Goal: Information Seeking & Learning: Learn about a topic

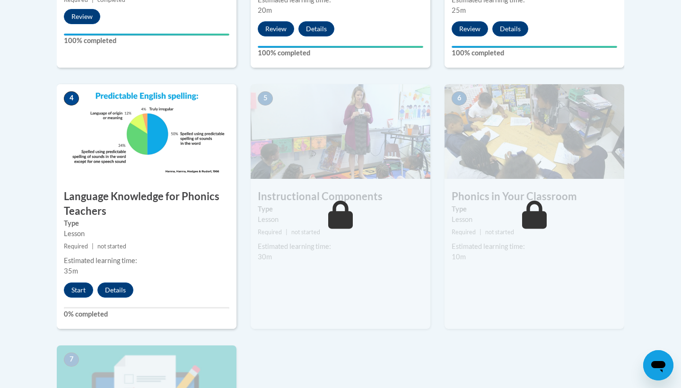
scroll to position [504, 0]
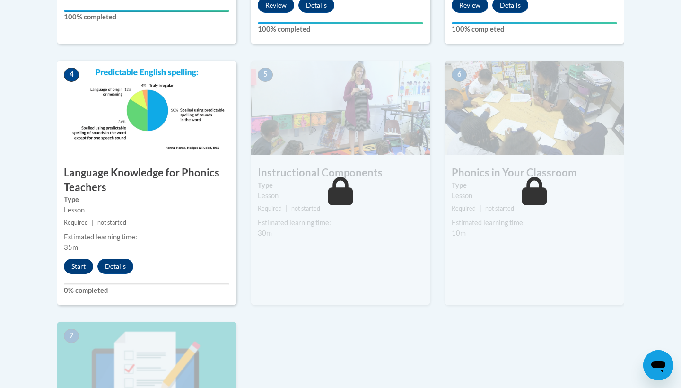
click at [72, 269] on button "Start" at bounding box center [78, 266] width 29 height 15
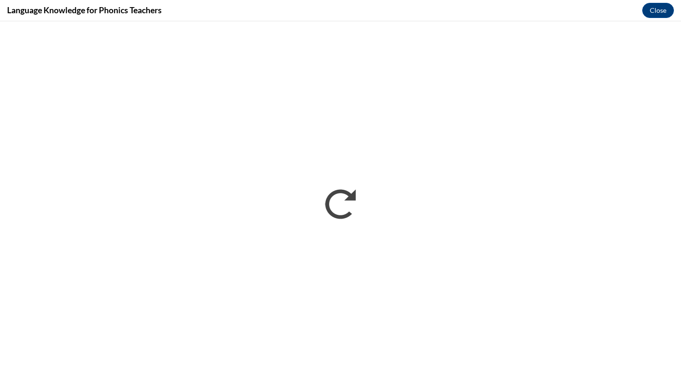
scroll to position [0, 0]
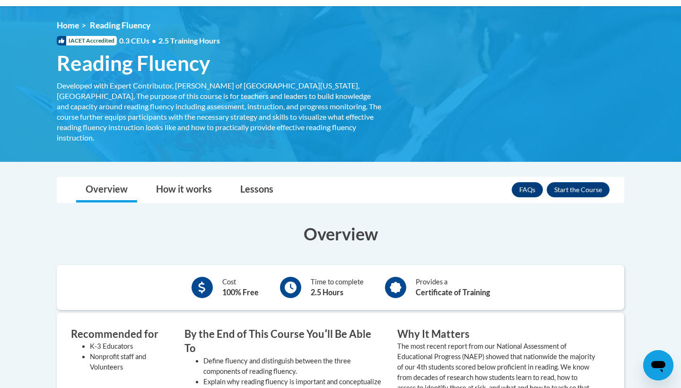
scroll to position [164, 0]
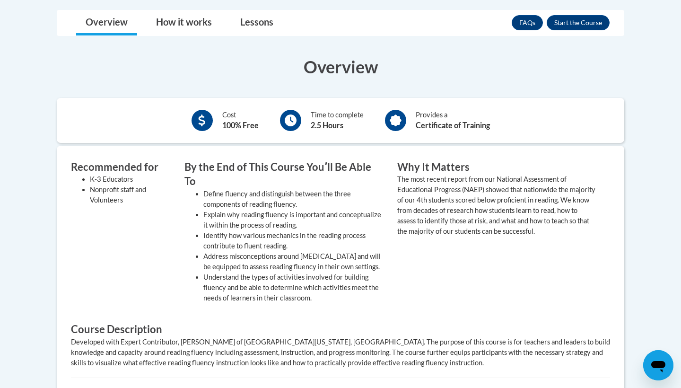
click at [380, 251] on li "Address misconceptions around [MEDICAL_DATA] and will be equipped to assess rea…" at bounding box center [293, 261] width 180 height 21
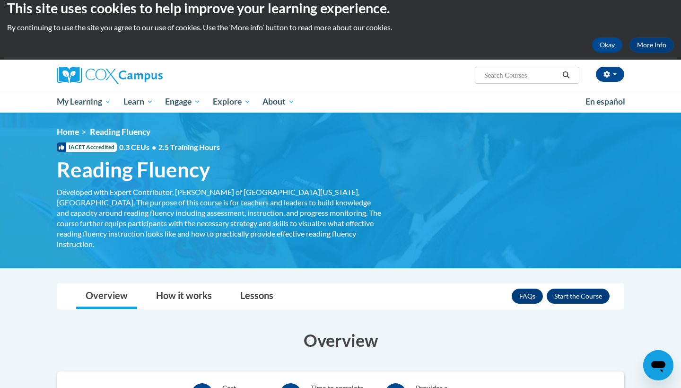
scroll to position [5, 0]
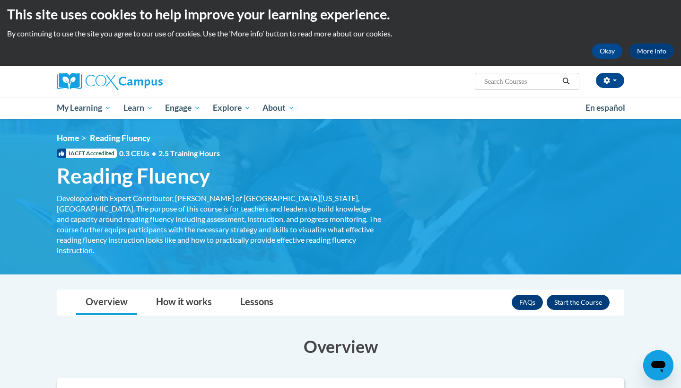
click at [566, 295] on button "Enroll" at bounding box center [578, 302] width 63 height 15
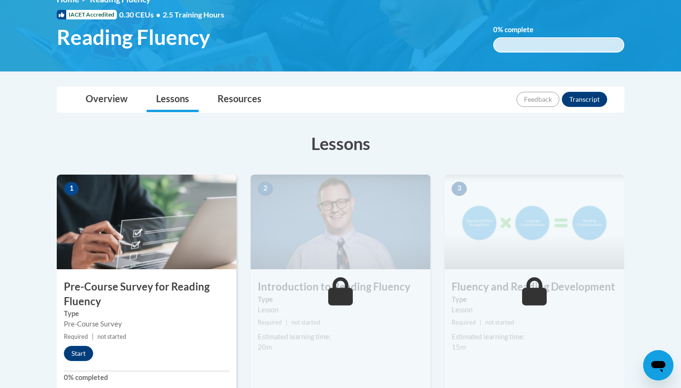
scroll to position [228, 0]
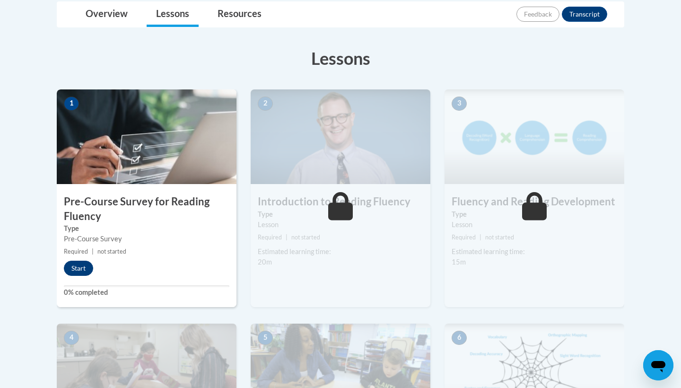
click at [79, 272] on button "Start" at bounding box center [78, 268] width 29 height 15
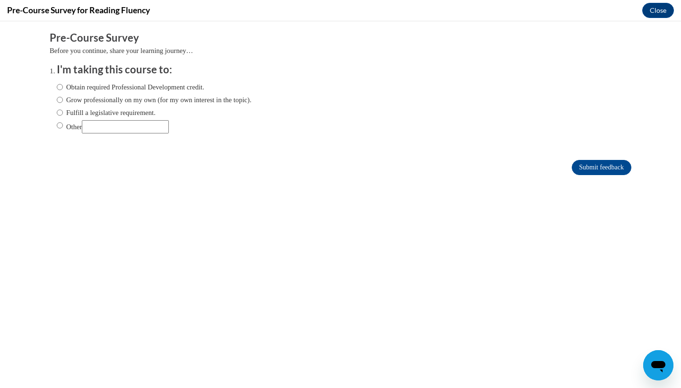
scroll to position [0, 0]
click at [147, 88] on label "Obtain required Professional Development credit." at bounding box center [131, 87] width 148 height 10
click at [63, 88] on input "Obtain required Professional Development credit." at bounding box center [60, 87] width 6 height 10
radio input "true"
click at [577, 165] on input "Submit feedback" at bounding box center [602, 167] width 60 height 15
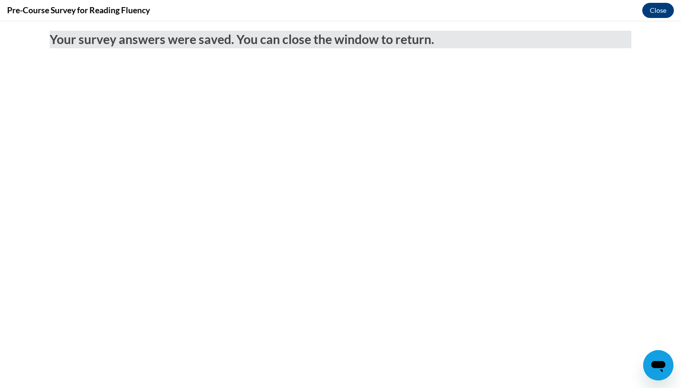
click at [657, 13] on button "Close" at bounding box center [658, 10] width 32 height 15
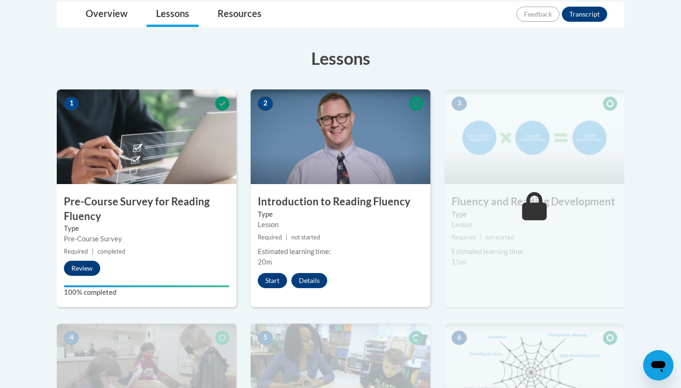
click at [275, 277] on button "Start" at bounding box center [272, 280] width 29 height 15
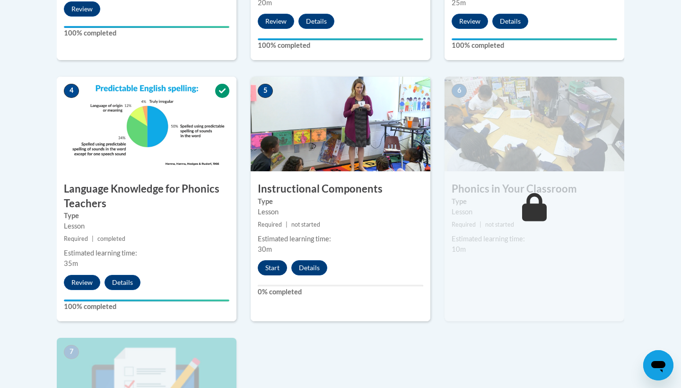
scroll to position [488, 0]
click at [274, 266] on button "Start" at bounding box center [272, 267] width 29 height 15
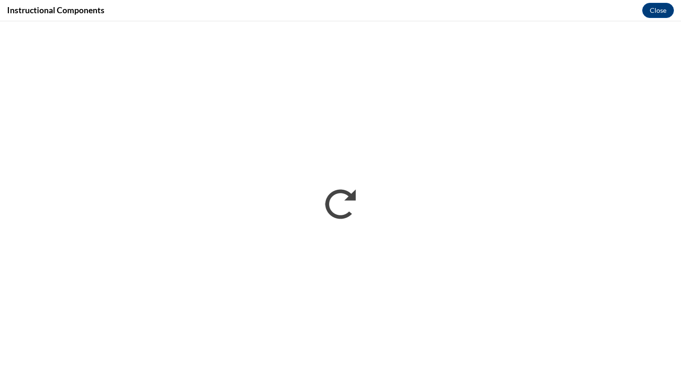
scroll to position [0, 0]
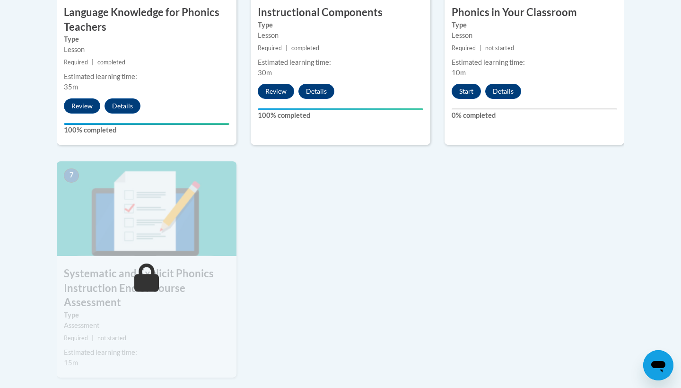
scroll to position [663, 0]
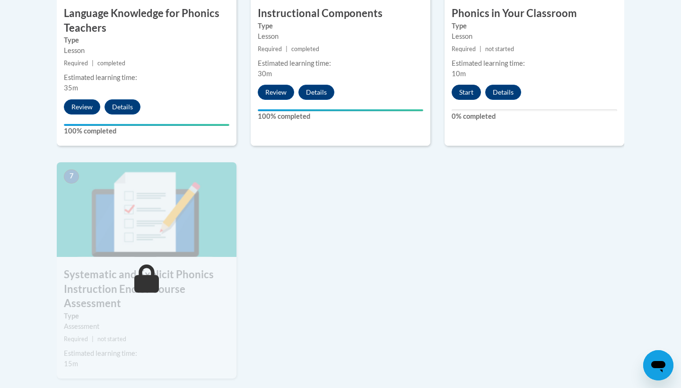
click at [460, 92] on button "Start" at bounding box center [466, 92] width 29 height 15
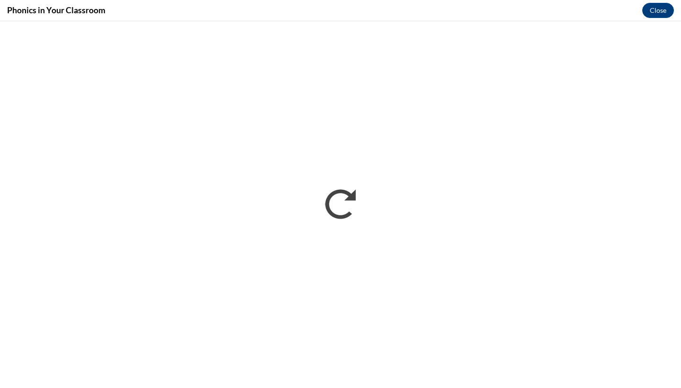
scroll to position [0, 0]
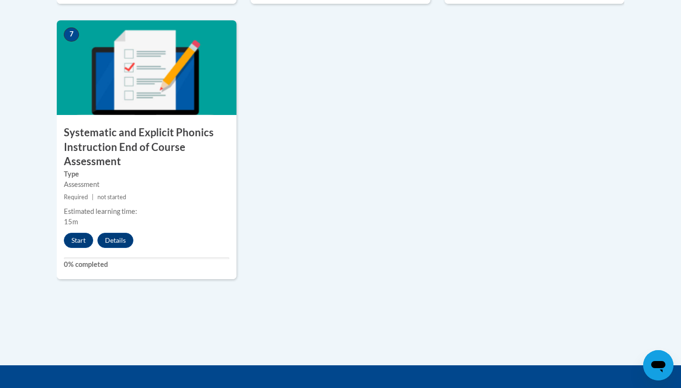
scroll to position [815, 0]
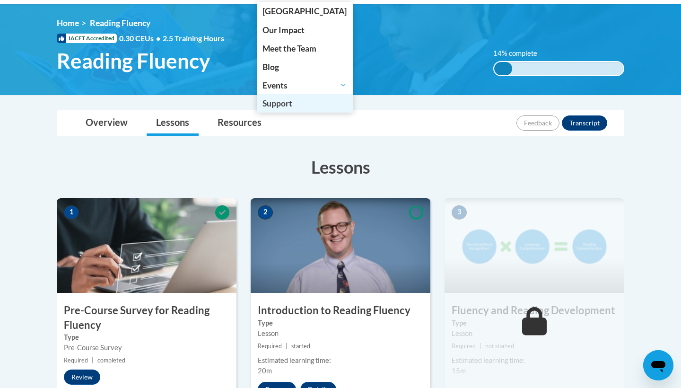
scroll to position [184, 0]
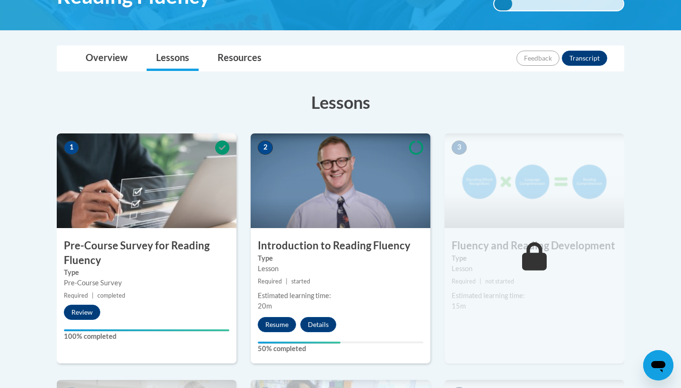
click at [278, 315] on div "2 Introduction to Reading Fluency Type Lesson Required | started Estimated lear…" at bounding box center [341, 248] width 180 height 230
click at [277, 321] on button "Resume" at bounding box center [277, 324] width 38 height 15
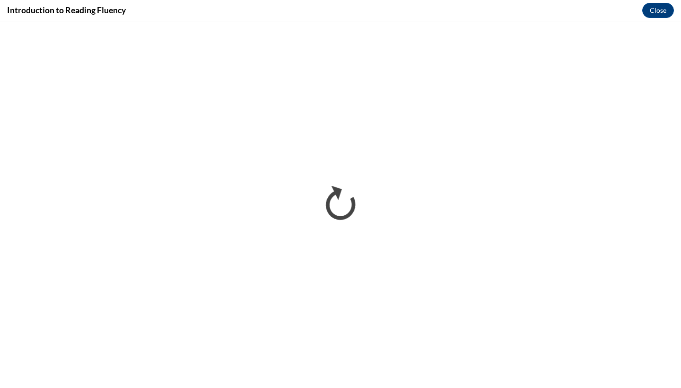
scroll to position [0, 0]
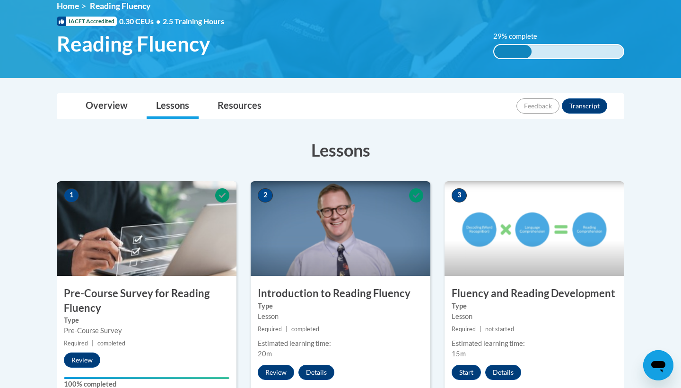
scroll to position [216, 0]
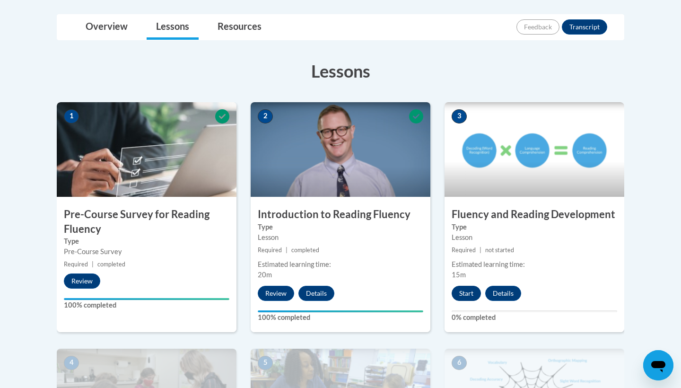
click at [472, 291] on button "Start" at bounding box center [466, 293] width 29 height 15
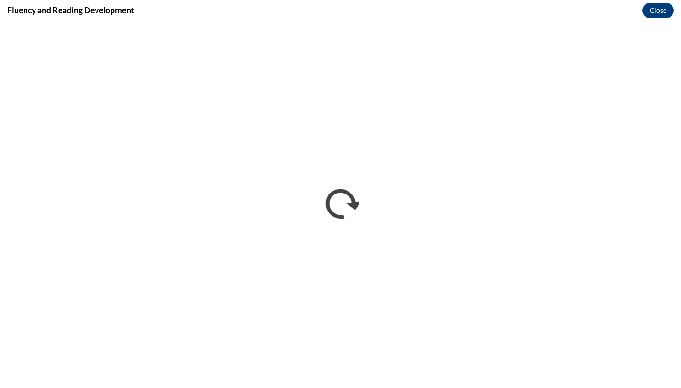
scroll to position [0, 0]
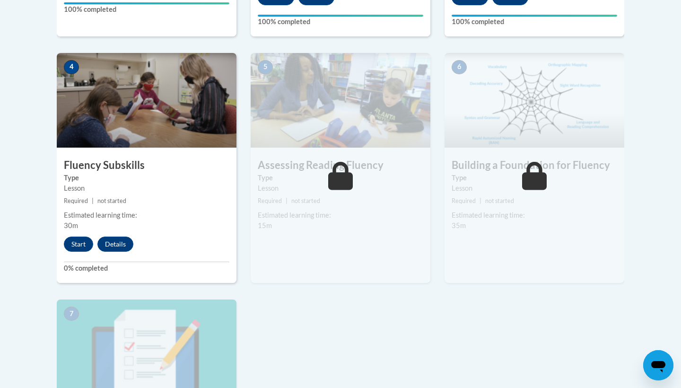
scroll to position [510, 0]
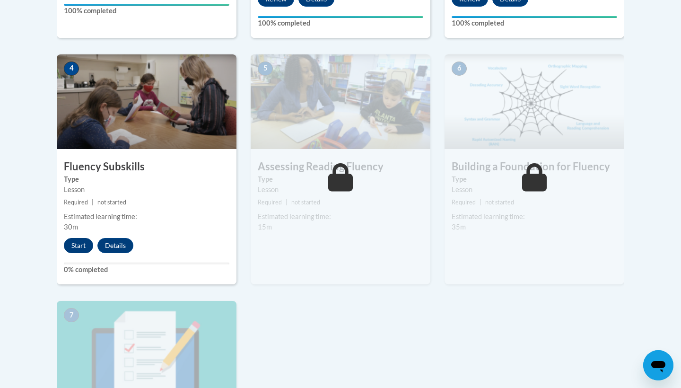
click at [85, 244] on button "Start" at bounding box center [78, 245] width 29 height 15
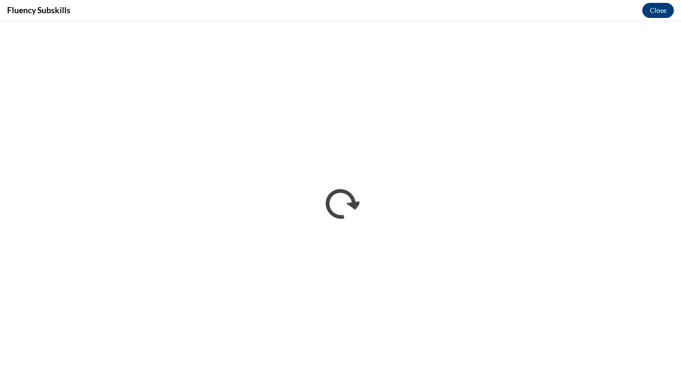
scroll to position [0, 0]
